Goal: Navigation & Orientation: Find specific page/section

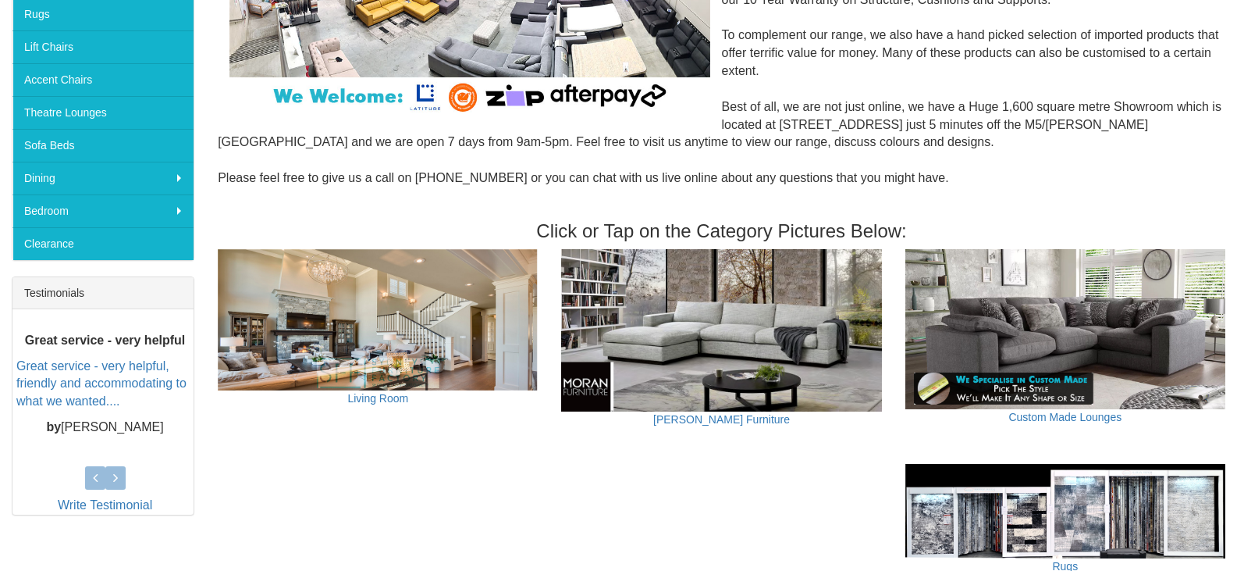
scroll to position [373, 0]
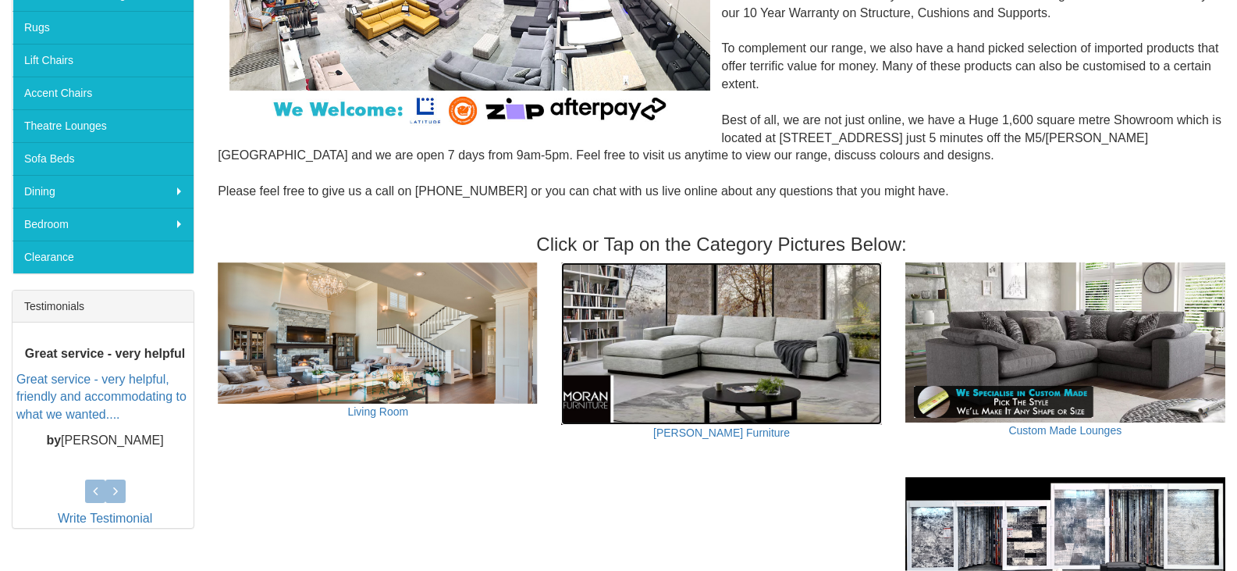
click at [787, 308] on img at bounding box center [721, 343] width 320 height 162
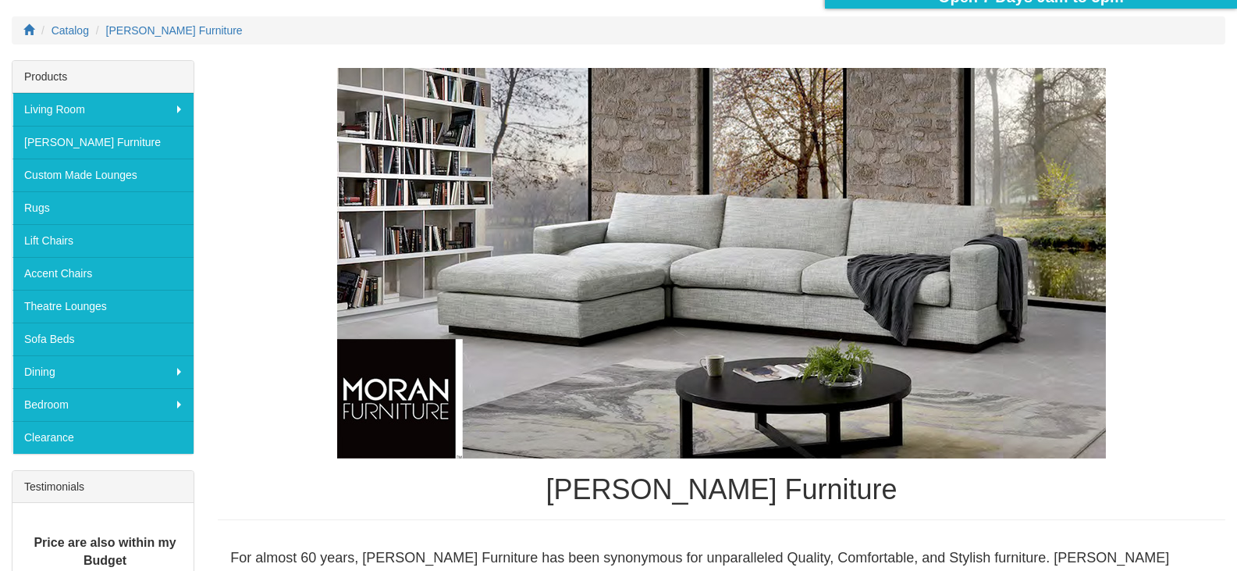
scroll to position [234, 0]
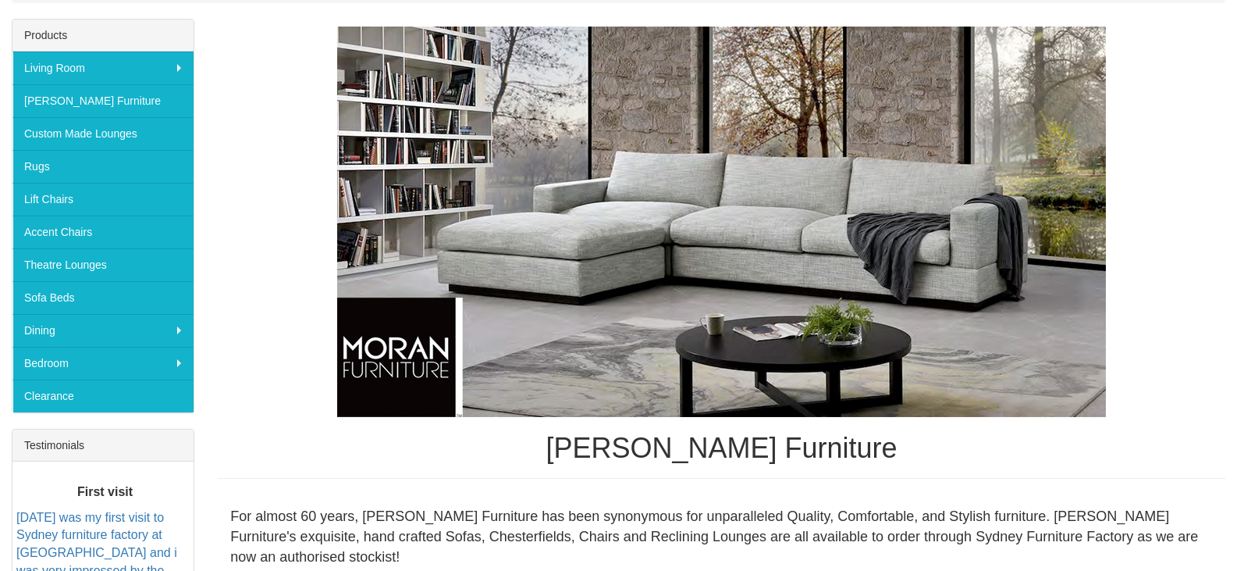
click at [821, 284] on img at bounding box center [721, 222] width 769 height 390
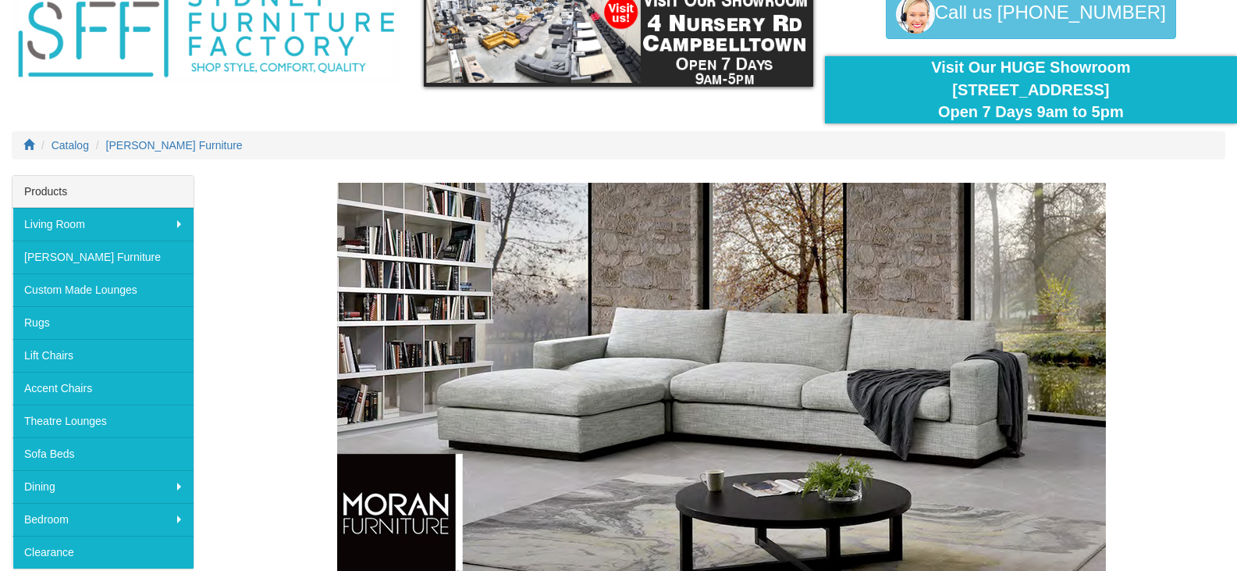
scroll to position [0, 0]
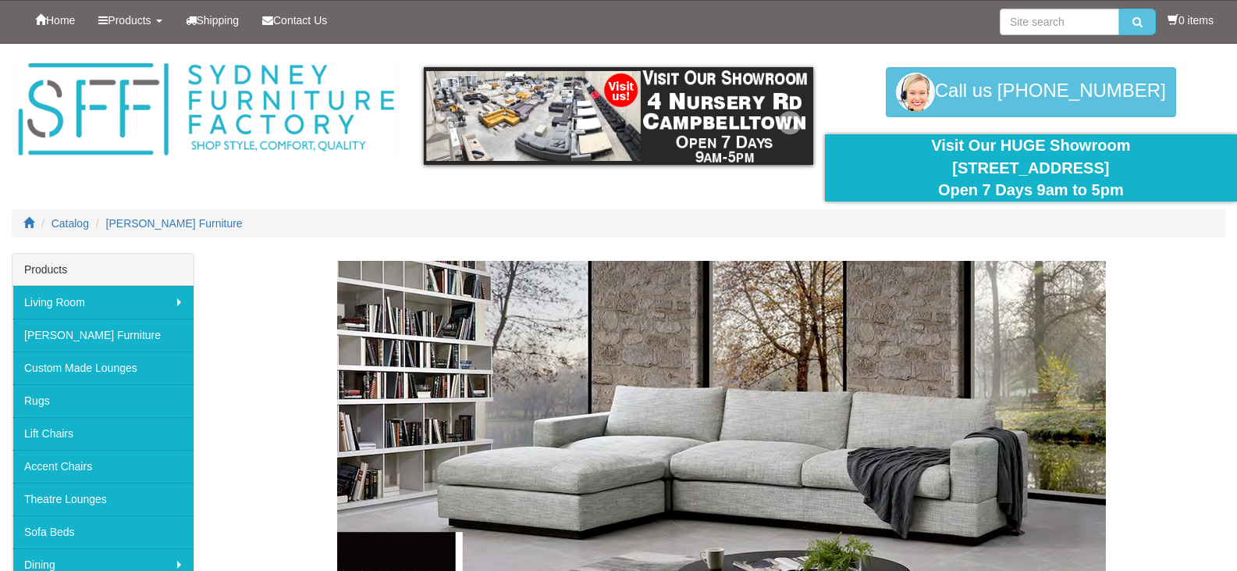
click at [565, 127] on img at bounding box center [618, 116] width 389 height 98
